Goal: Task Accomplishment & Management: Use online tool/utility

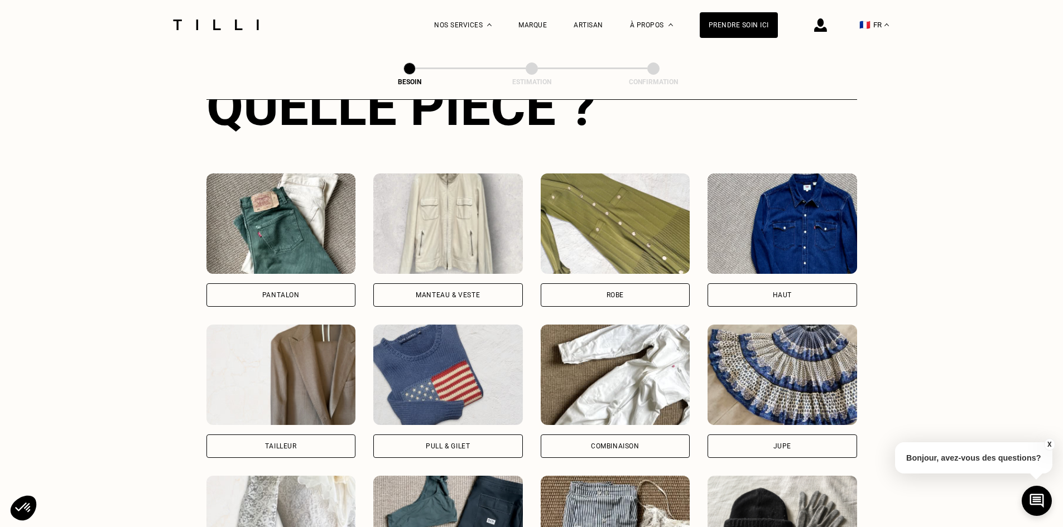
scroll to position [514, 0]
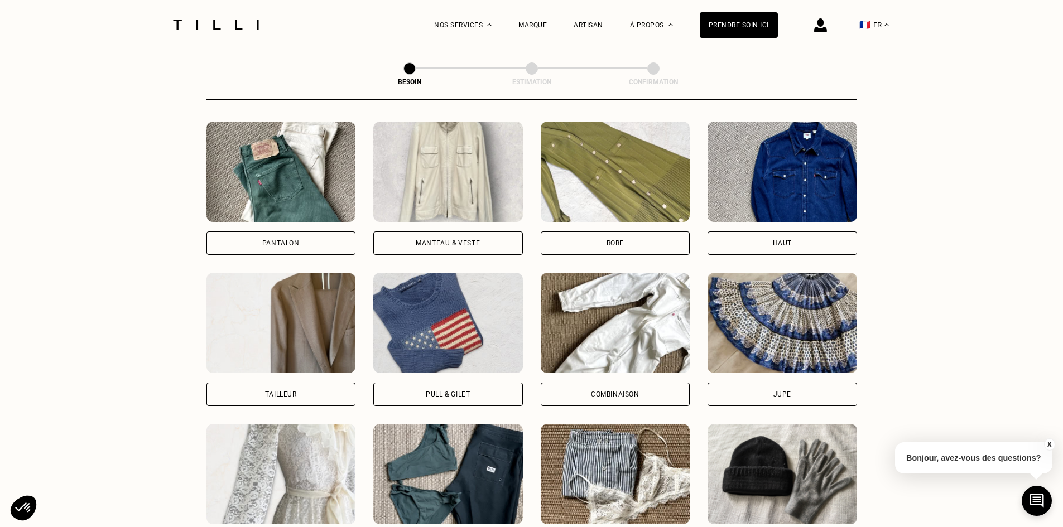
click at [592, 232] on div "Robe" at bounding box center [616, 243] width 150 height 23
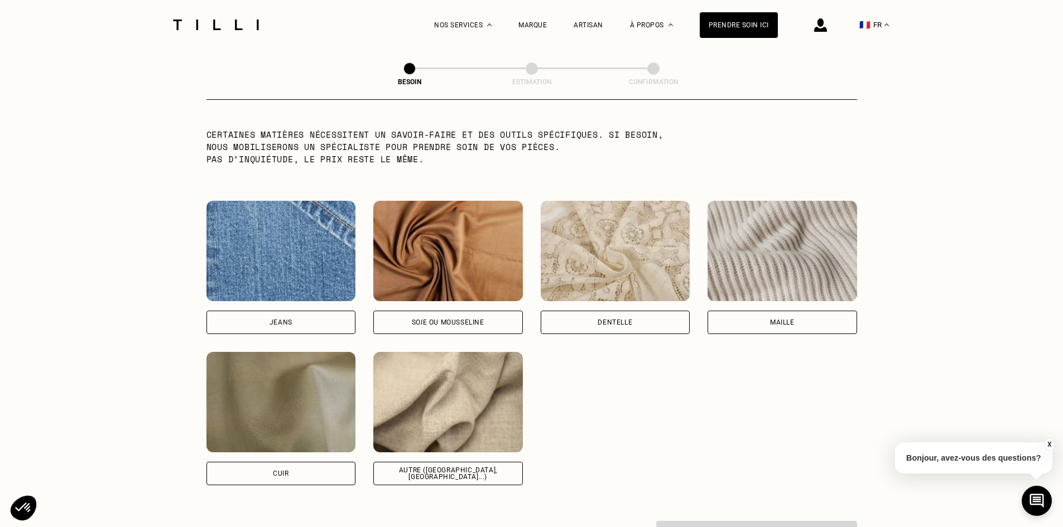
scroll to position [1121, 0]
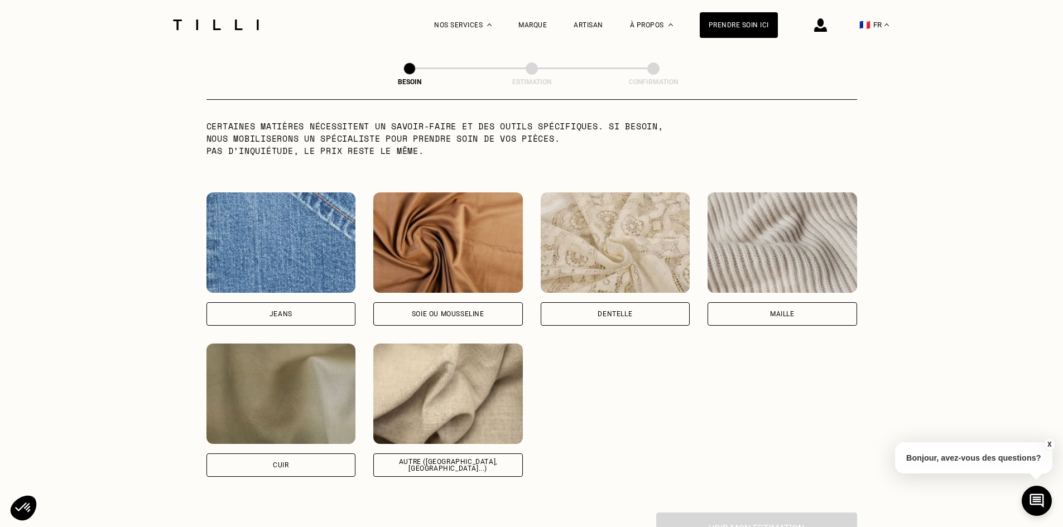
click at [404, 459] on div "Autre ([GEOGRAPHIC_DATA], [GEOGRAPHIC_DATA]...)" at bounding box center [448, 465] width 131 height 13
select select "FR"
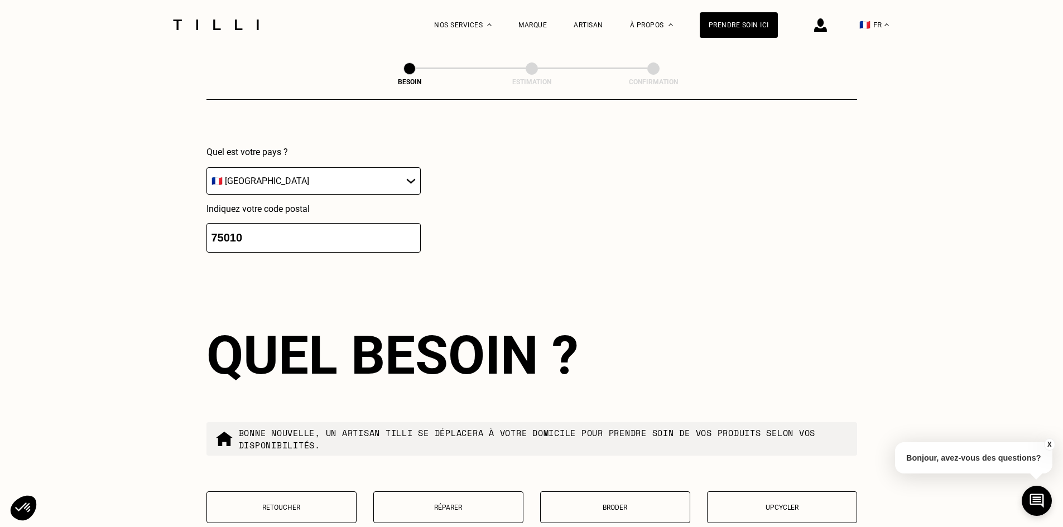
scroll to position [1723, 0]
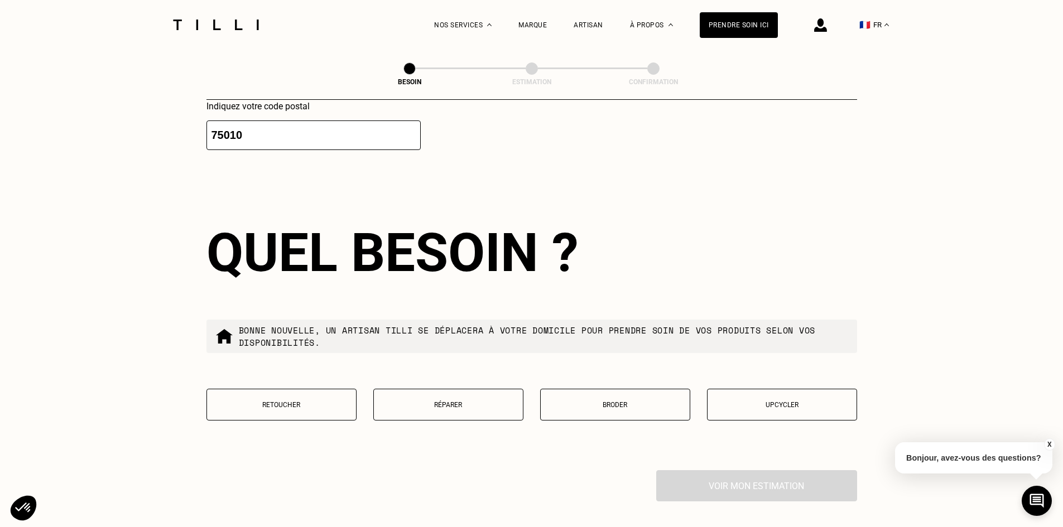
click at [459, 401] on p "Réparer" at bounding box center [448, 405] width 138 height 8
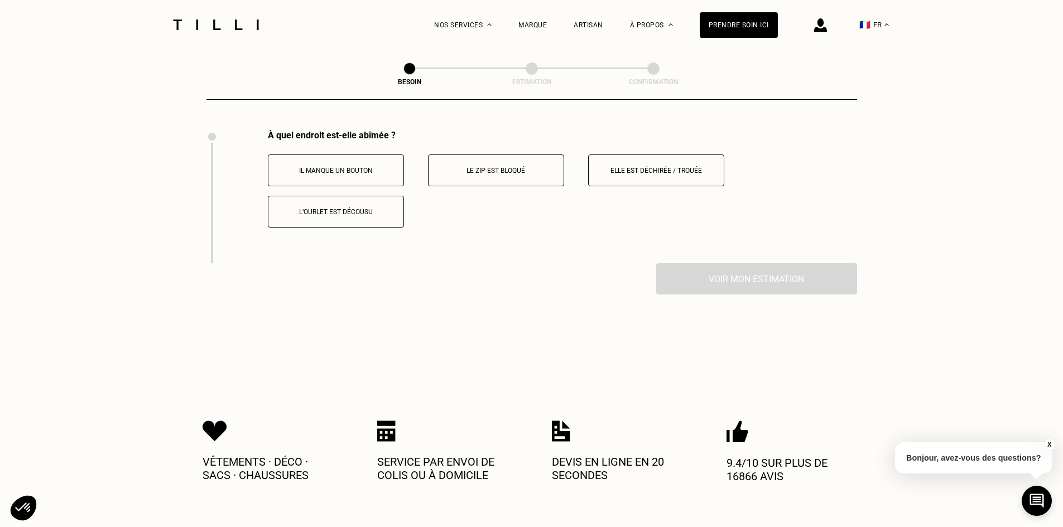
scroll to position [1989, 0]
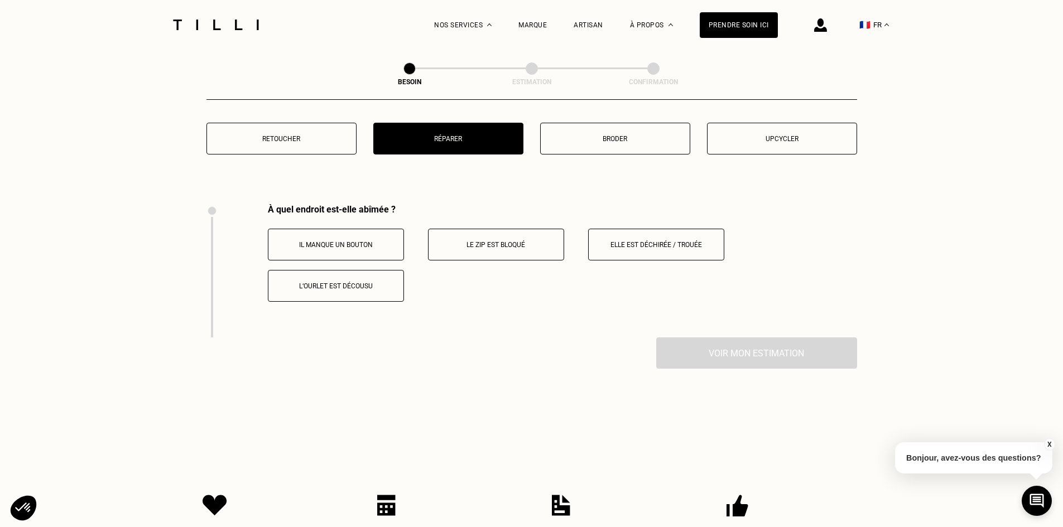
click at [277, 135] on p "Retoucher" at bounding box center [282, 139] width 138 height 8
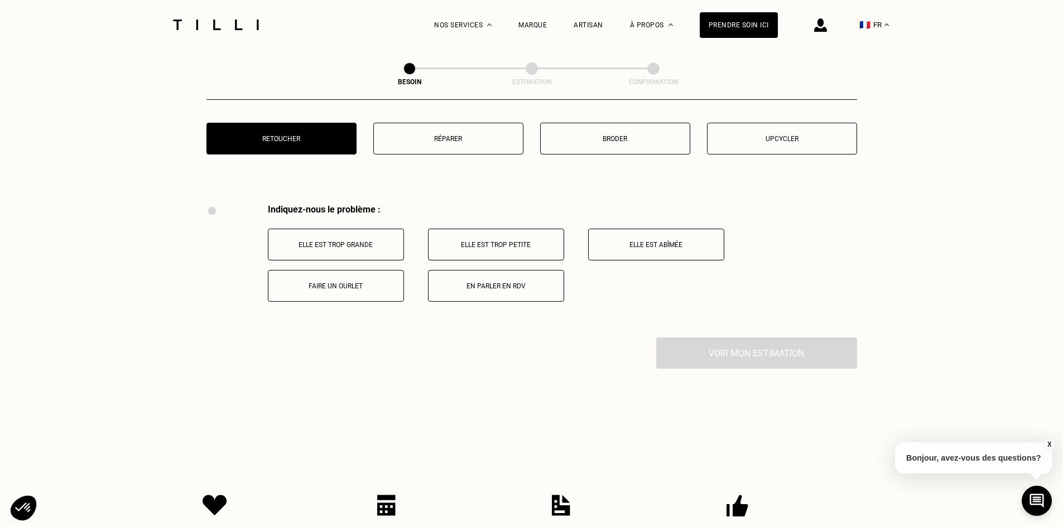
click at [425, 129] on button "Réparer" at bounding box center [448, 139] width 150 height 32
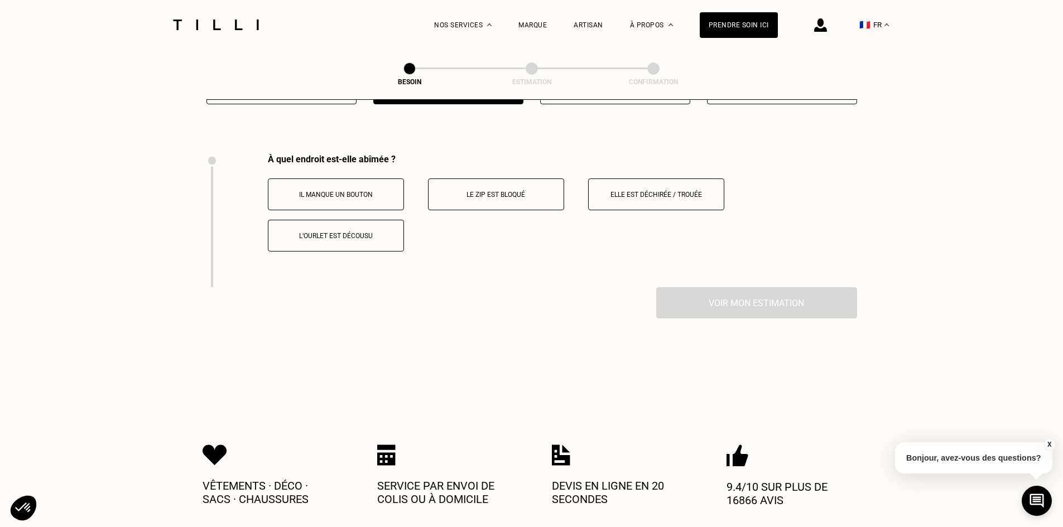
scroll to position [2063, 0]
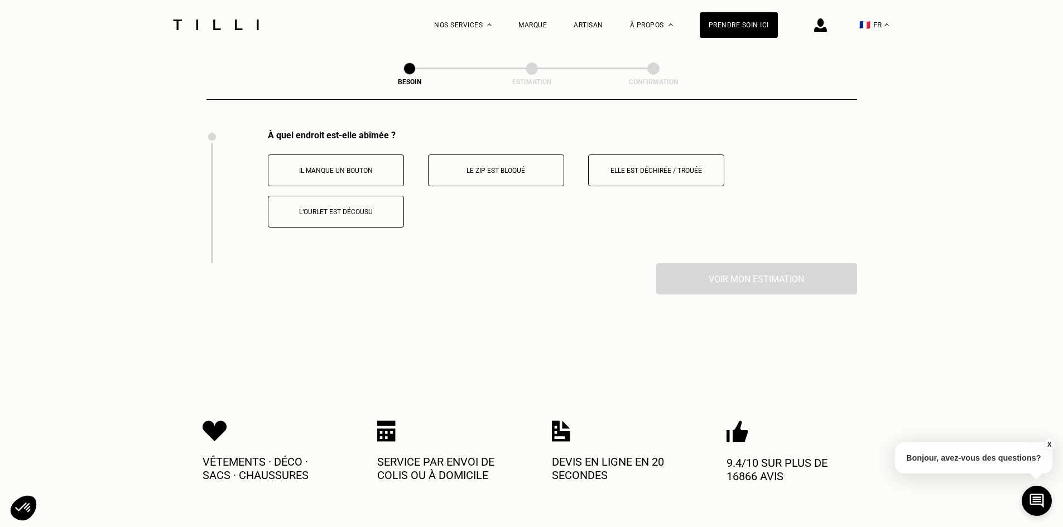
click at [650, 167] on p "Elle est déchirée / trouée" at bounding box center [656, 171] width 124 height 8
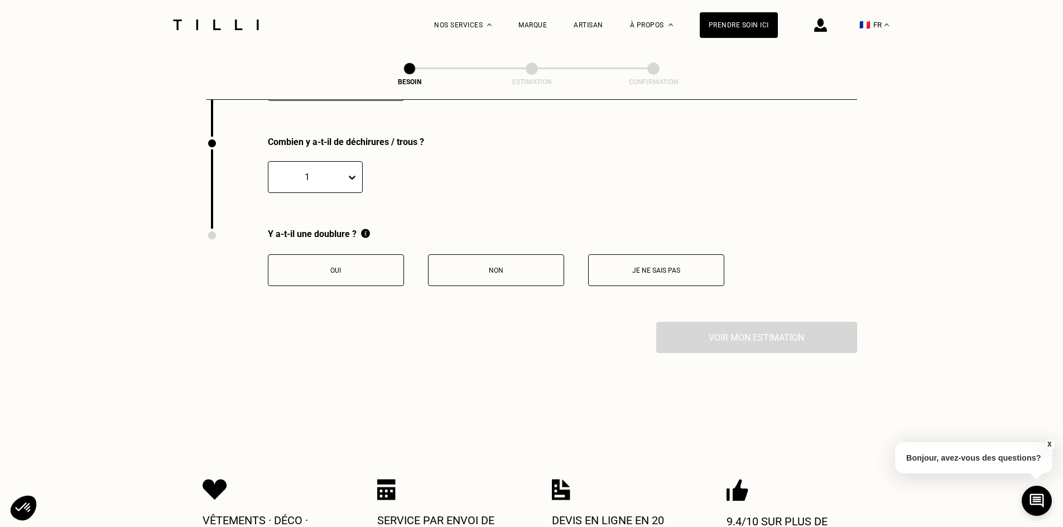
scroll to position [2197, 0]
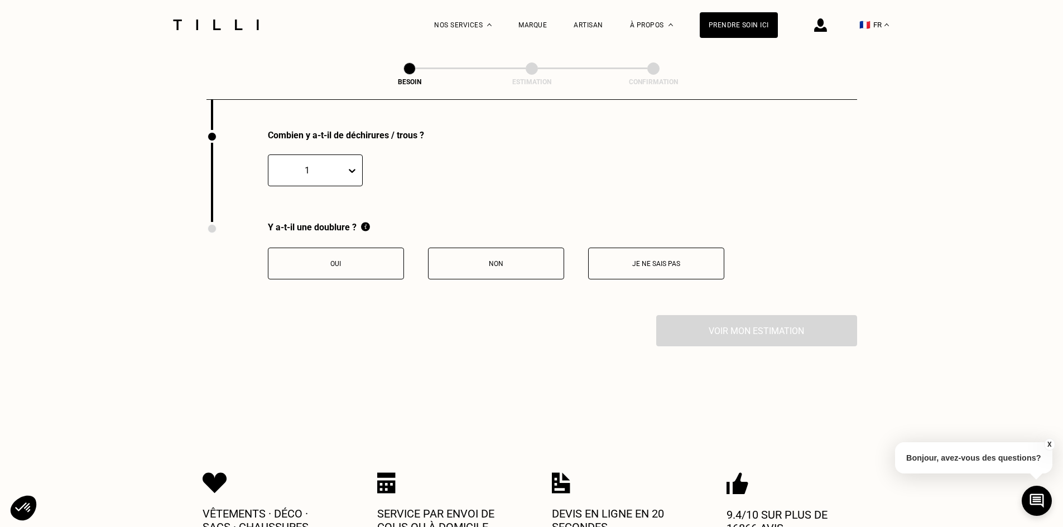
click at [436, 262] on p "Non" at bounding box center [496, 264] width 124 height 8
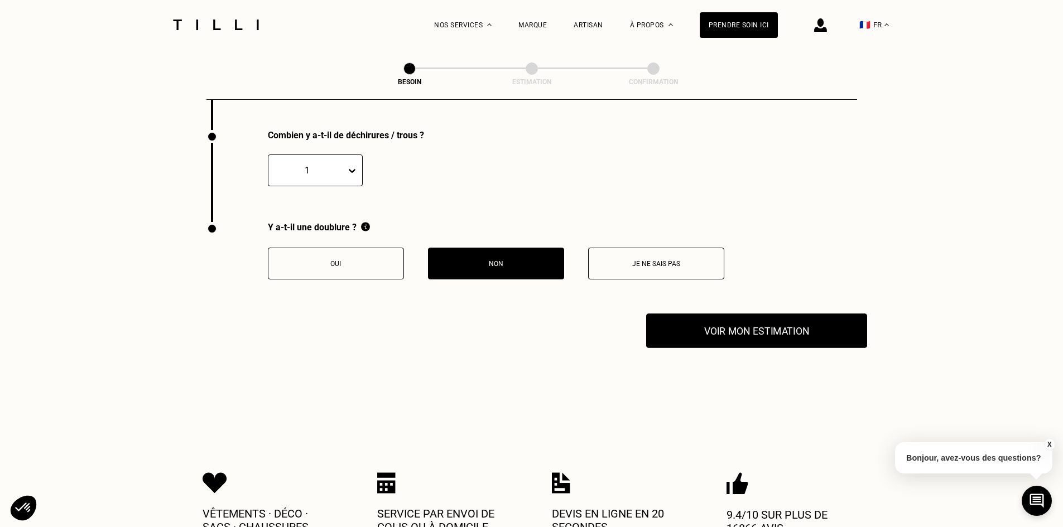
click at [747, 317] on button "Voir mon estimation" at bounding box center [756, 331] width 221 height 35
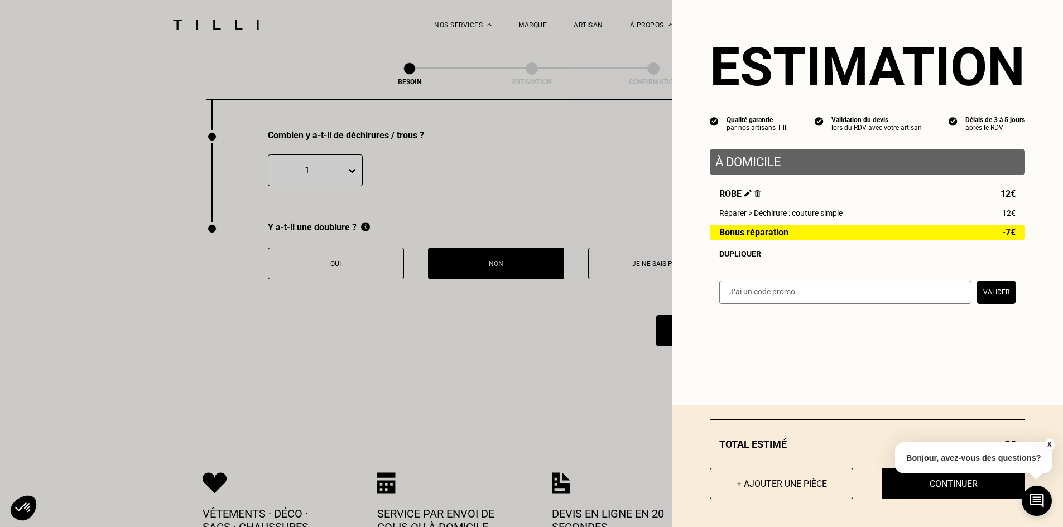
click at [1048, 446] on button "X" at bounding box center [1048, 444] width 11 height 12
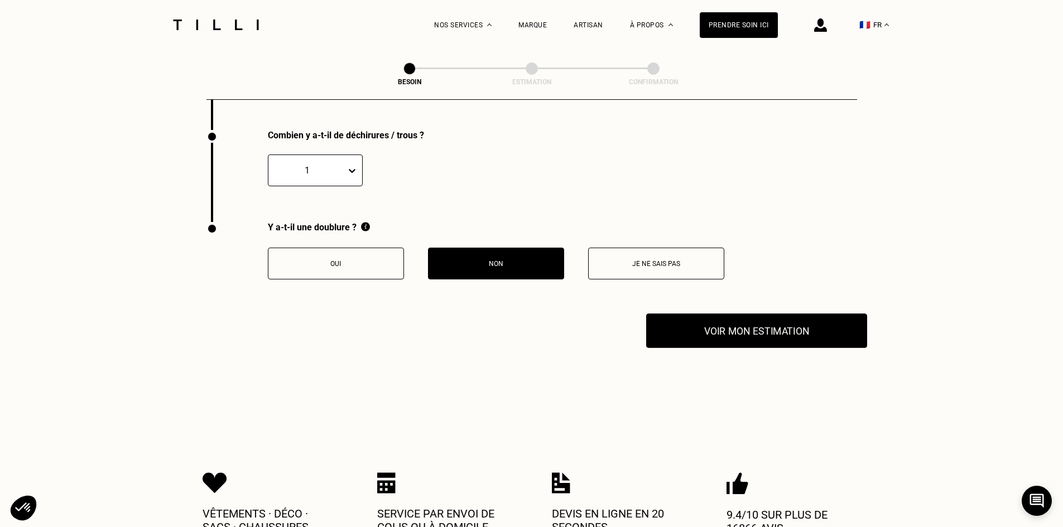
click at [752, 324] on button "Voir mon estimation" at bounding box center [756, 331] width 221 height 35
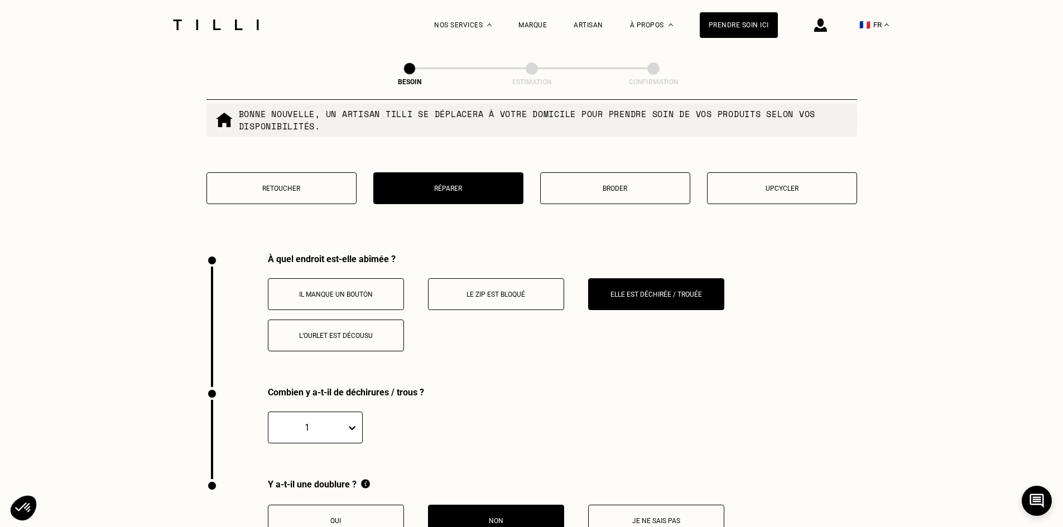
scroll to position [1974, 0]
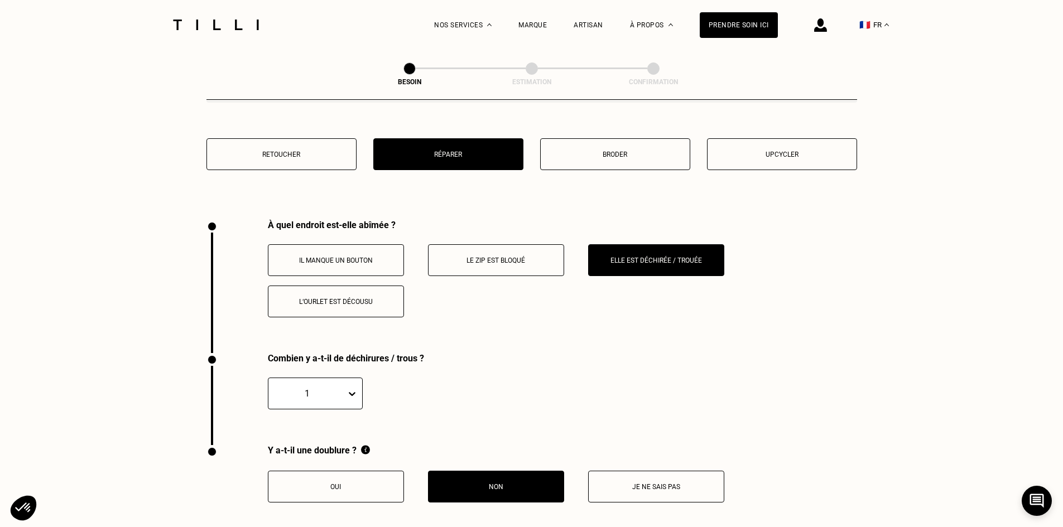
click at [523, 257] on p "Le zip est bloqué" at bounding box center [496, 261] width 124 height 8
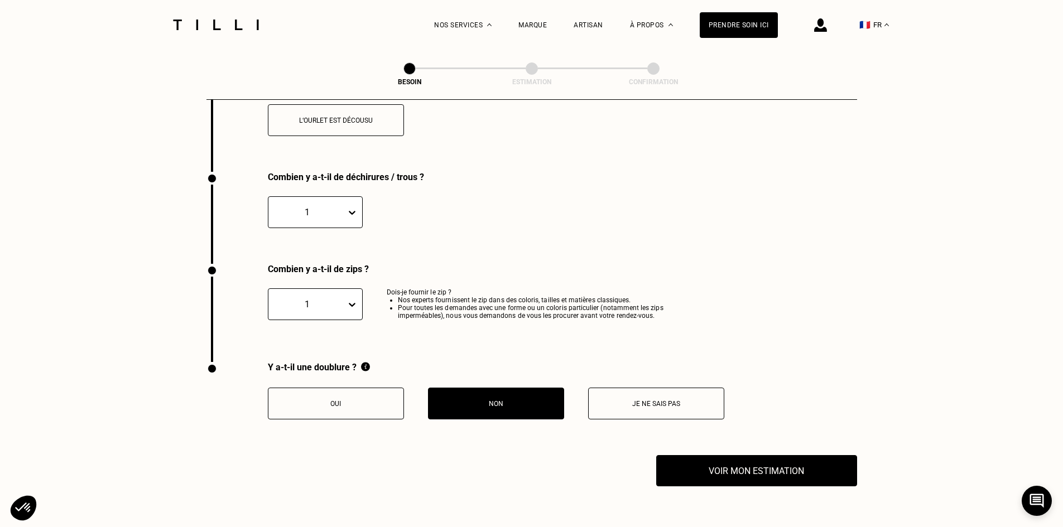
scroll to position [2197, 0]
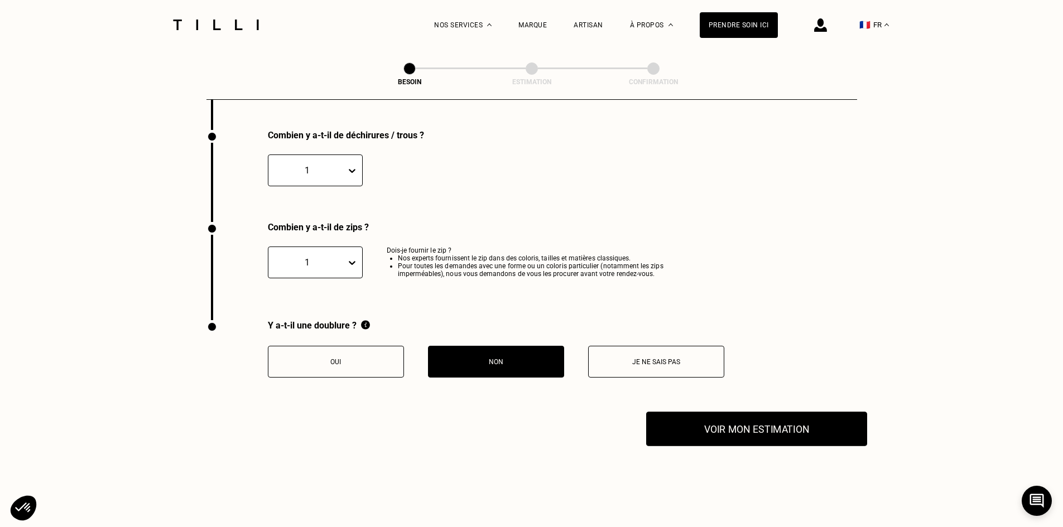
click at [764, 415] on button "Voir mon estimation" at bounding box center [756, 429] width 221 height 35
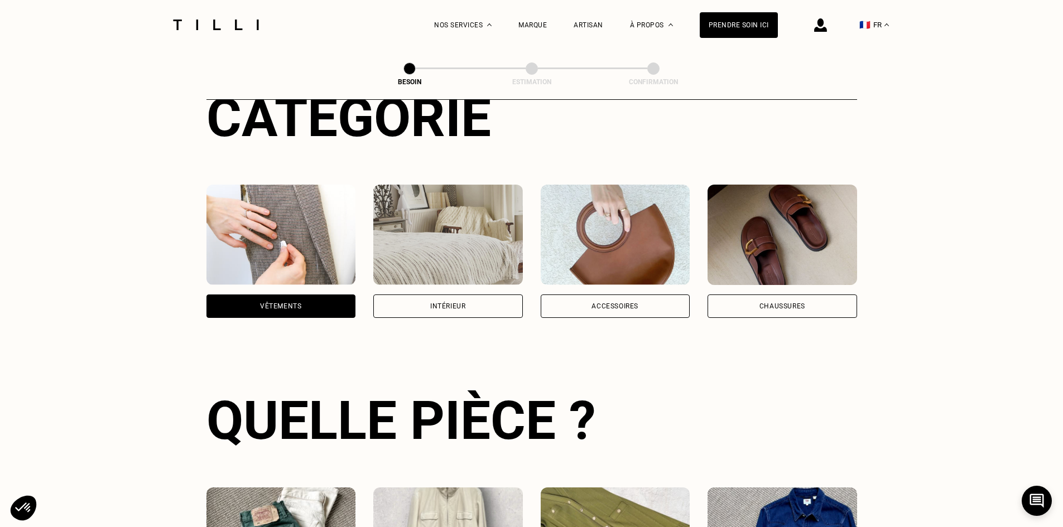
scroll to position [0, 0]
